Goal: Task Accomplishment & Management: Manage account settings

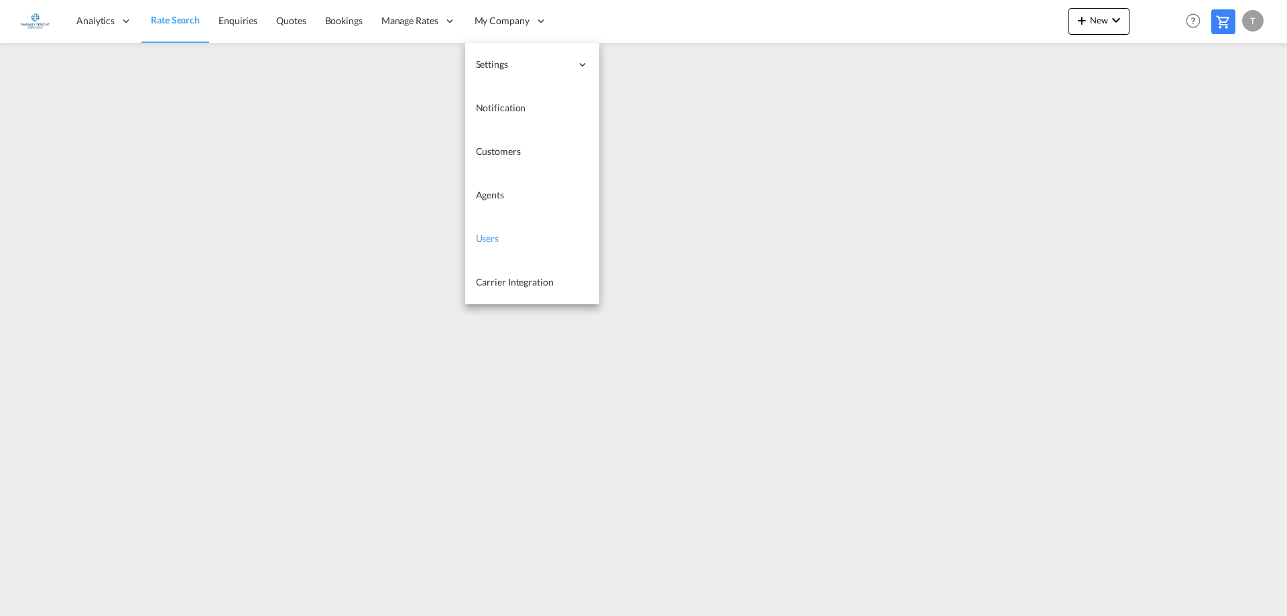
click at [498, 239] on span "Users" at bounding box center [487, 238] width 23 height 11
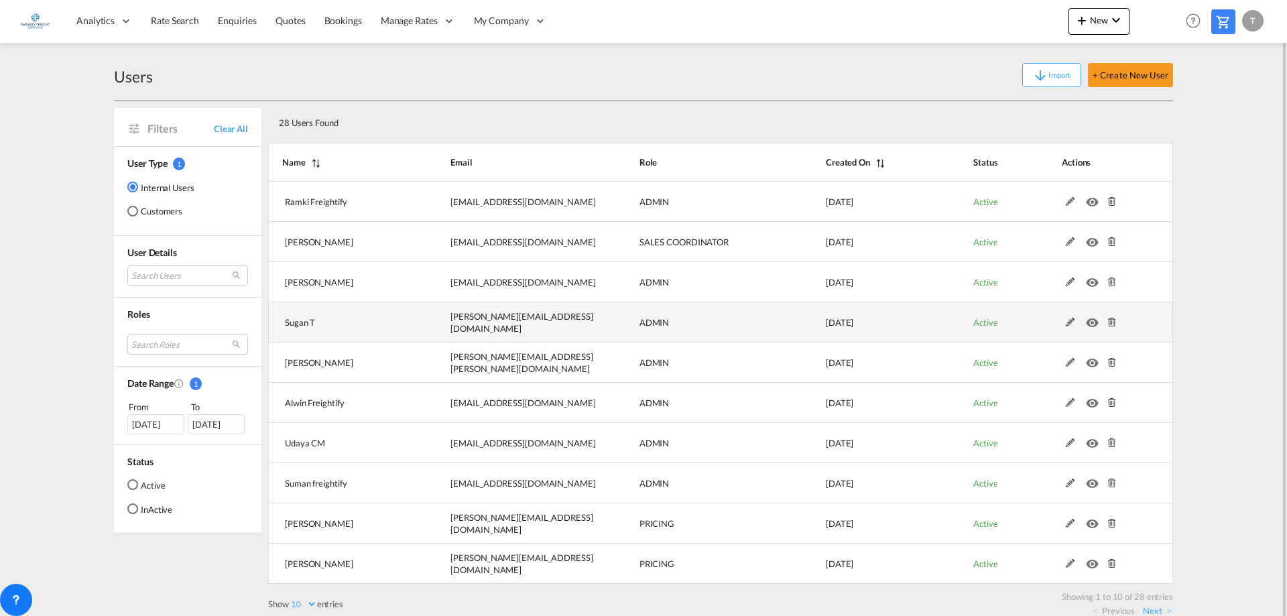
scroll to position [15, 0]
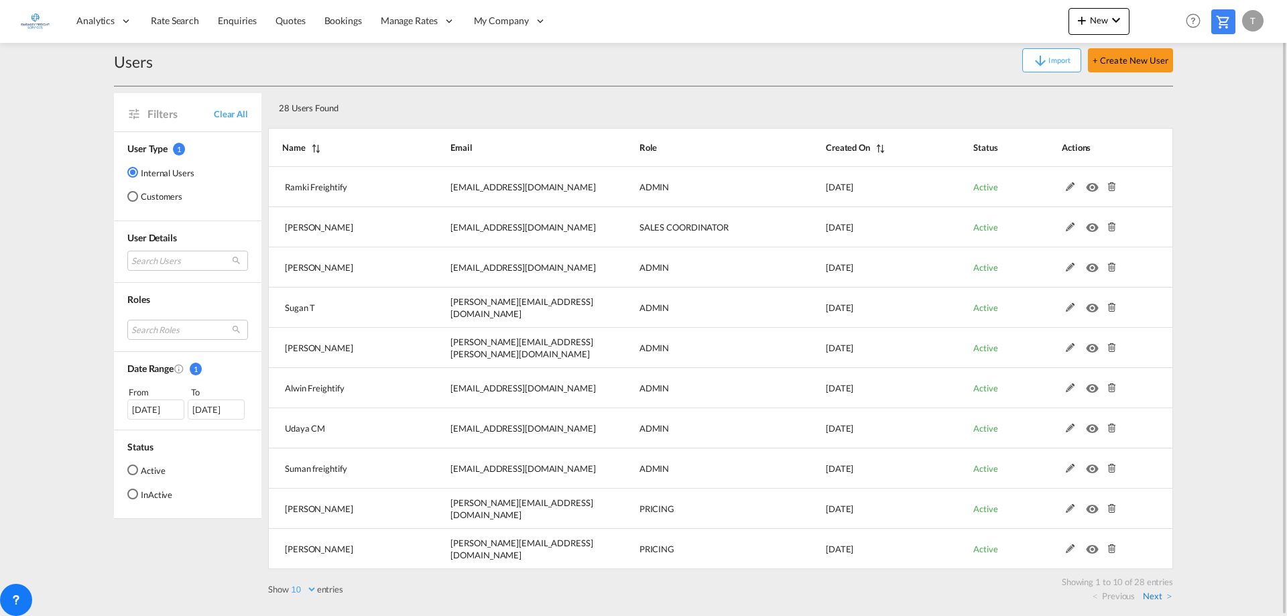
click at [640, 291] on link "Next" at bounding box center [1156, 596] width 29 height 12
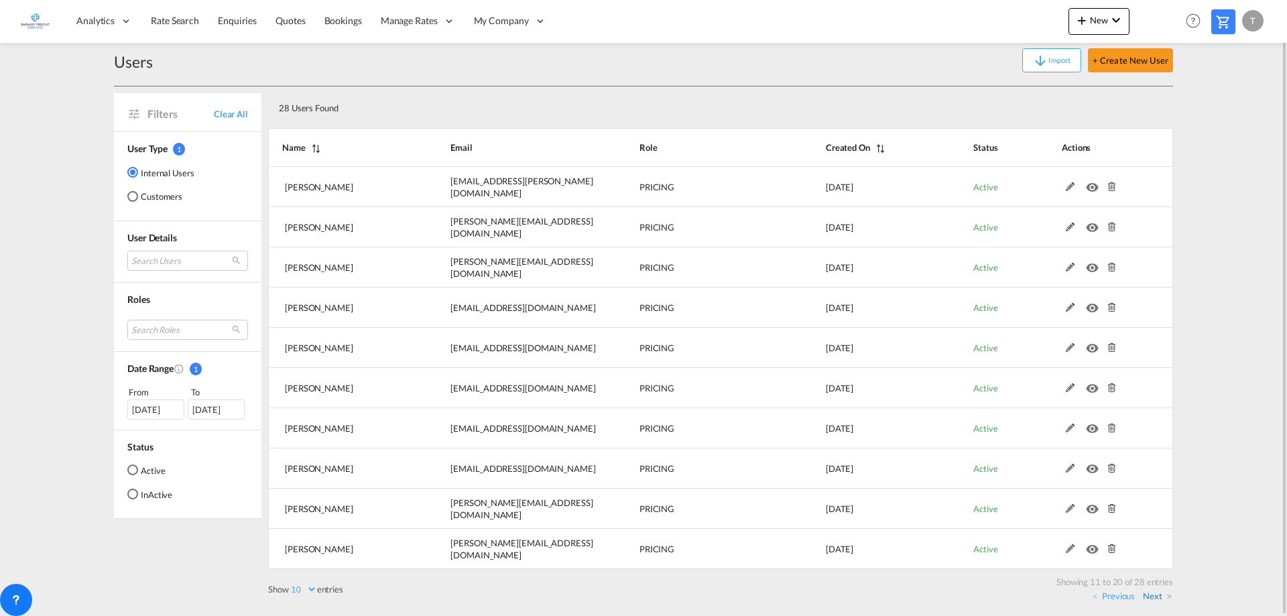
click at [640, 291] on link "Next" at bounding box center [1156, 596] width 29 height 12
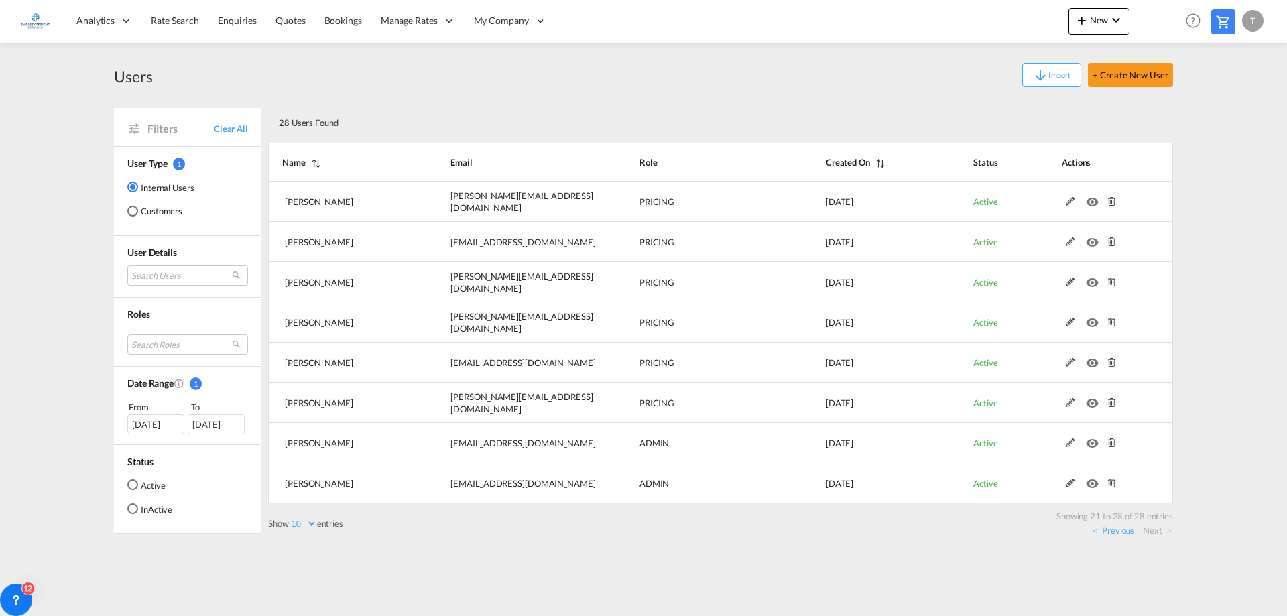
scroll to position [0, 0]
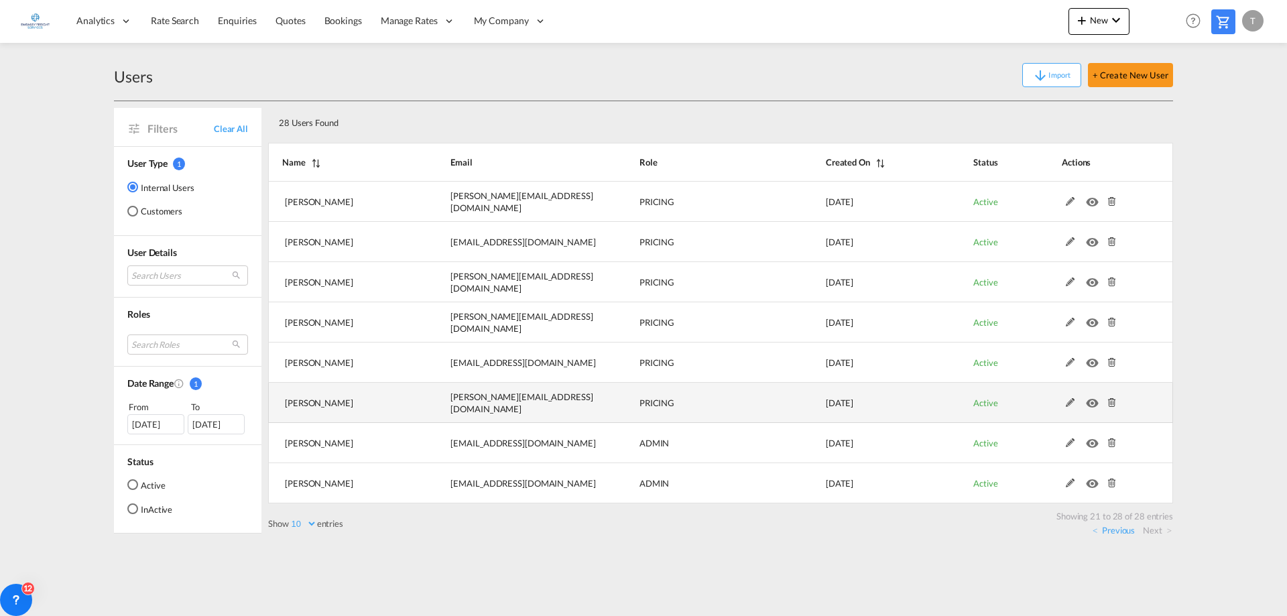
click at [640, 291] on md-icon at bounding box center [1069, 402] width 17 height 9
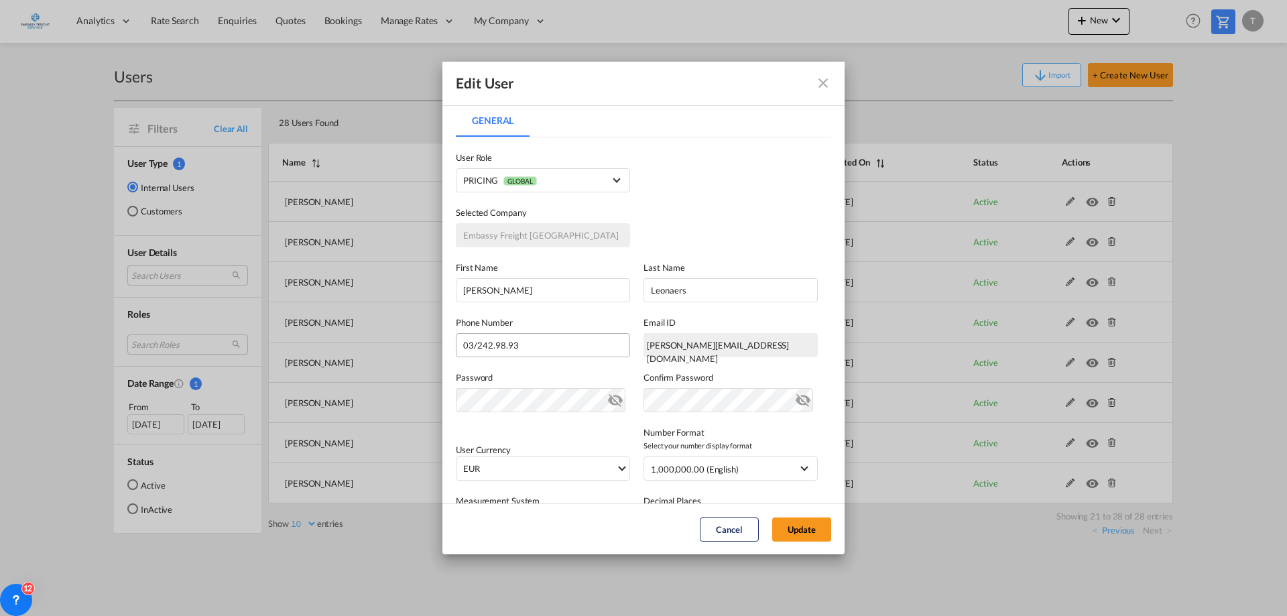
scroll to position [67, 0]
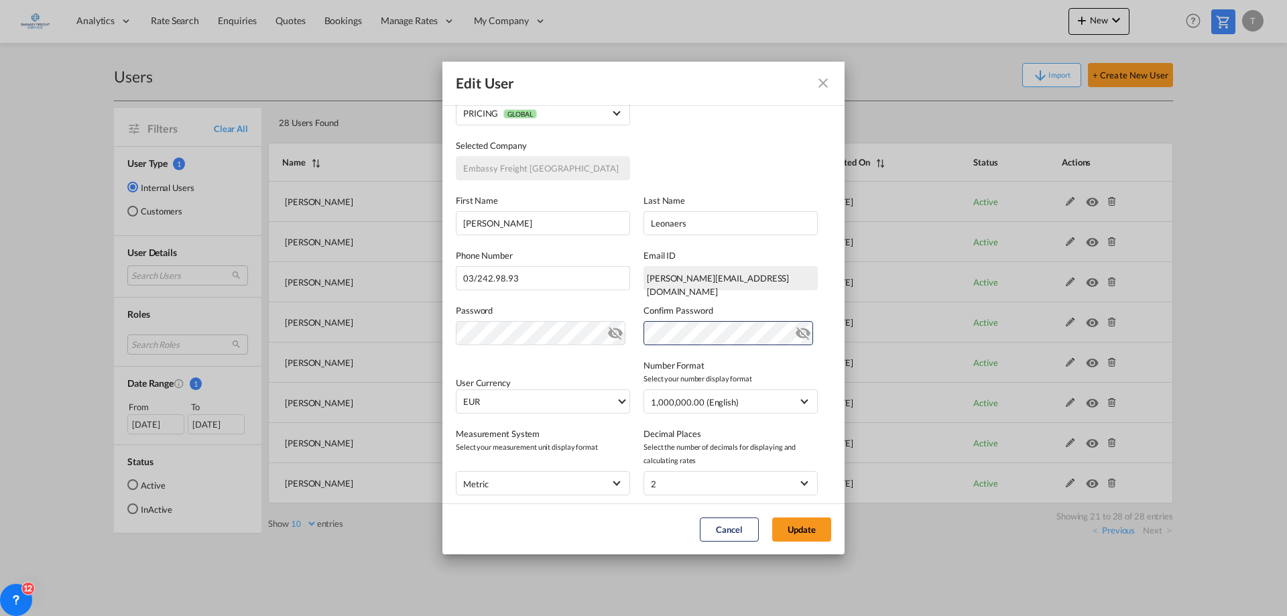
click at [612, 291] on md-icon "icon-eye-off" at bounding box center [615, 330] width 16 height 16
click at [640, 291] on md-icon "icon-eye-off" at bounding box center [803, 330] width 16 height 16
click at [640, 291] on button "Update" at bounding box center [801, 529] width 59 height 24
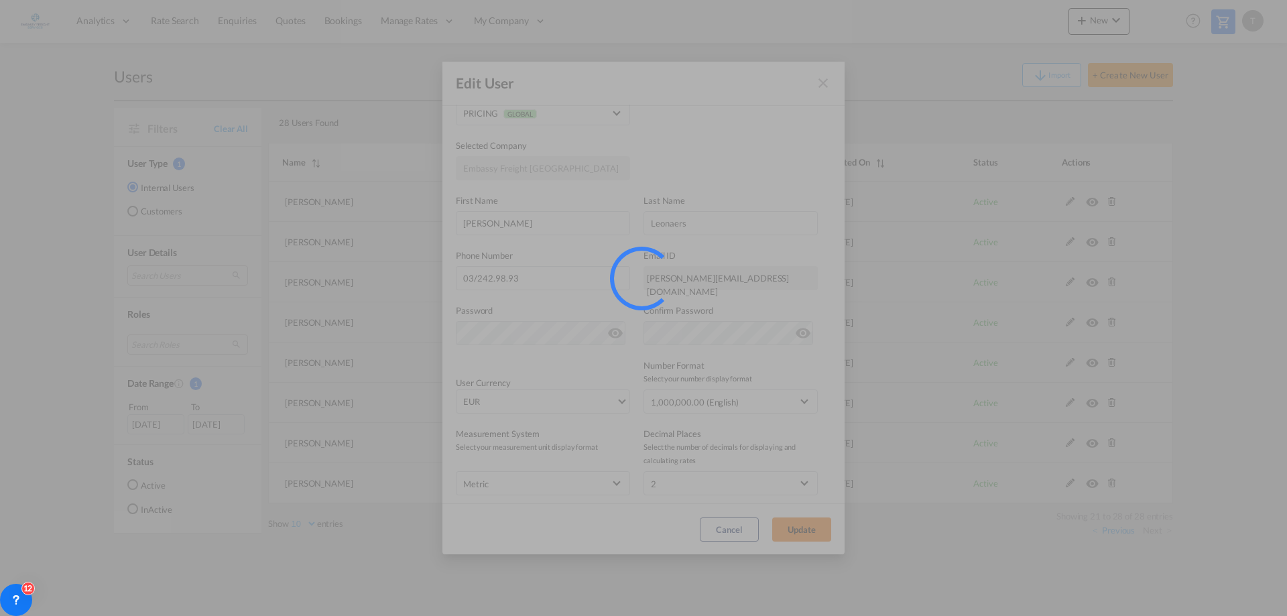
click at [640, 291] on div at bounding box center [643, 308] width 1287 height 616
